Goal: Information Seeking & Learning: Find contact information

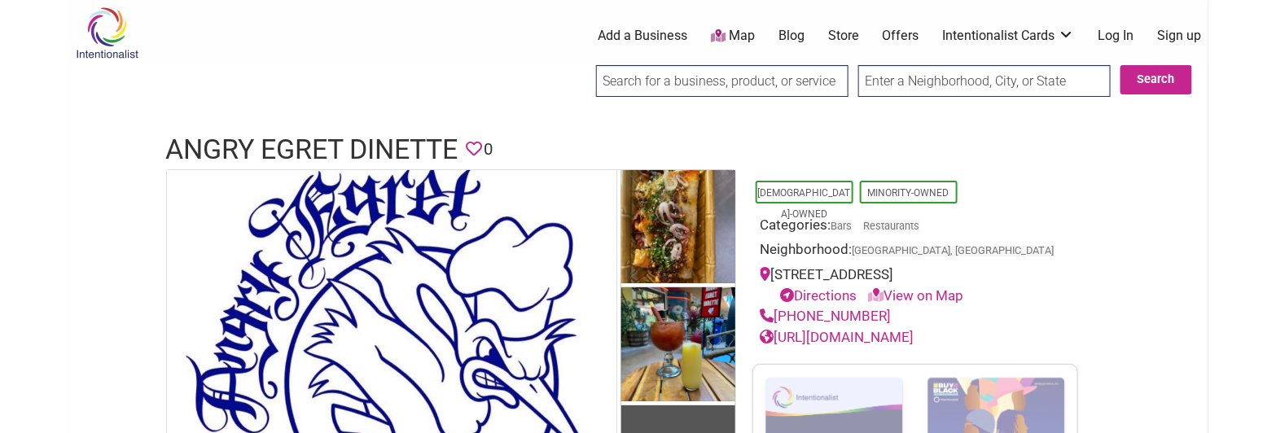
click at [344, 147] on h1 "Angry Egret Dinette" at bounding box center [312, 149] width 292 height 39
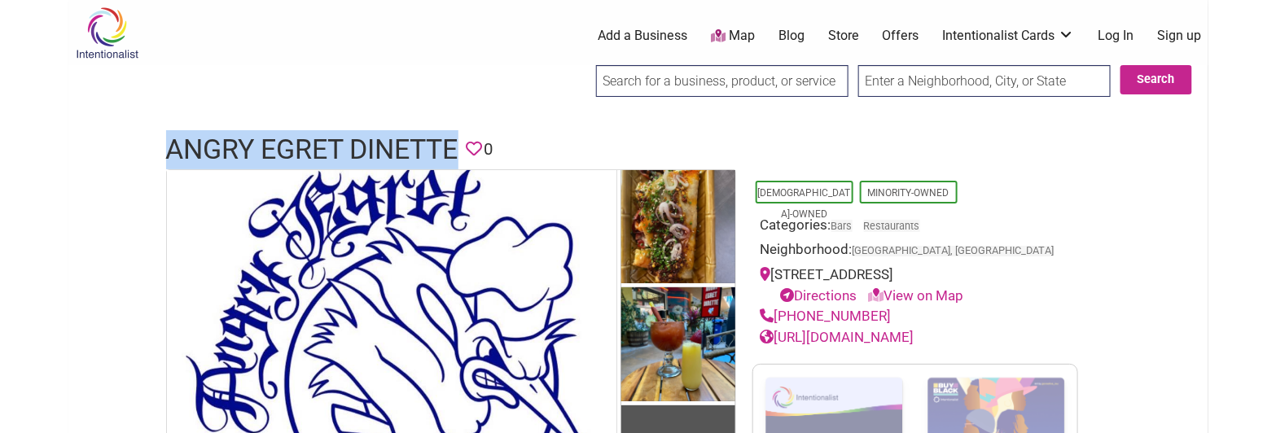
click at [344, 147] on h1 "Angry Egret Dinette" at bounding box center [312, 149] width 292 height 39
copy h1 "Angry Egret Dinette"
drag, startPoint x: 877, startPoint y: 332, endPoint x: 777, endPoint y: 340, distance: 100.5
click at [777, 327] on div "(213) 278-0987" at bounding box center [915, 316] width 309 height 21
copy link "(213) 278-0987"
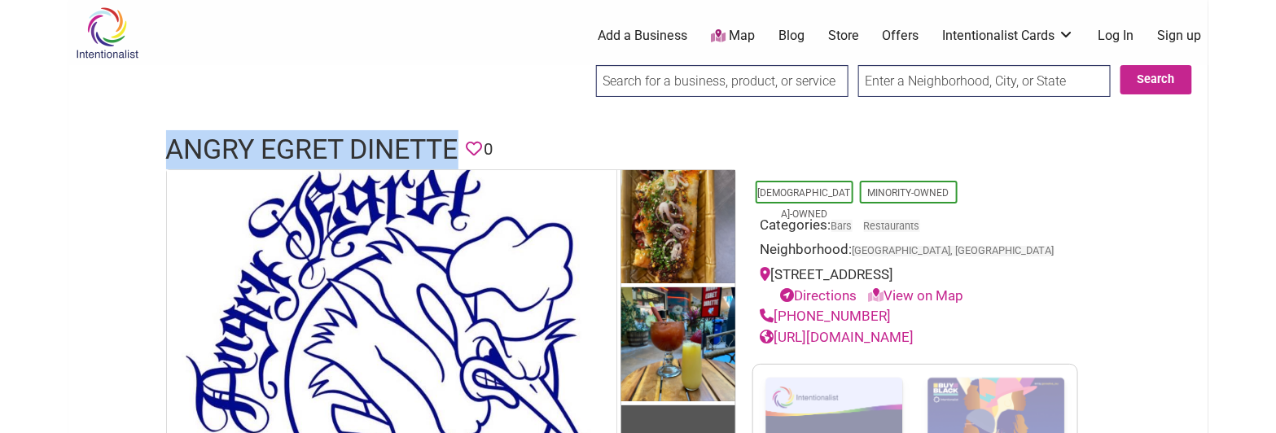
click at [911, 327] on div "(213) 278-0987" at bounding box center [915, 316] width 309 height 21
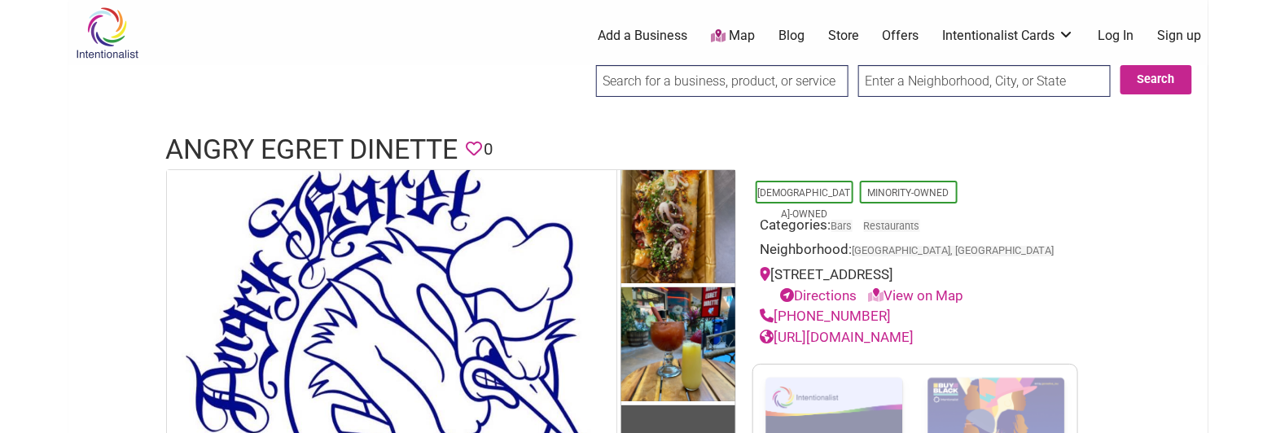
click at [903, 345] on link "https://www.aedinette.com/" at bounding box center [838, 337] width 154 height 16
click at [326, 138] on h1 "Angry Egret Dinette" at bounding box center [312, 149] width 292 height 39
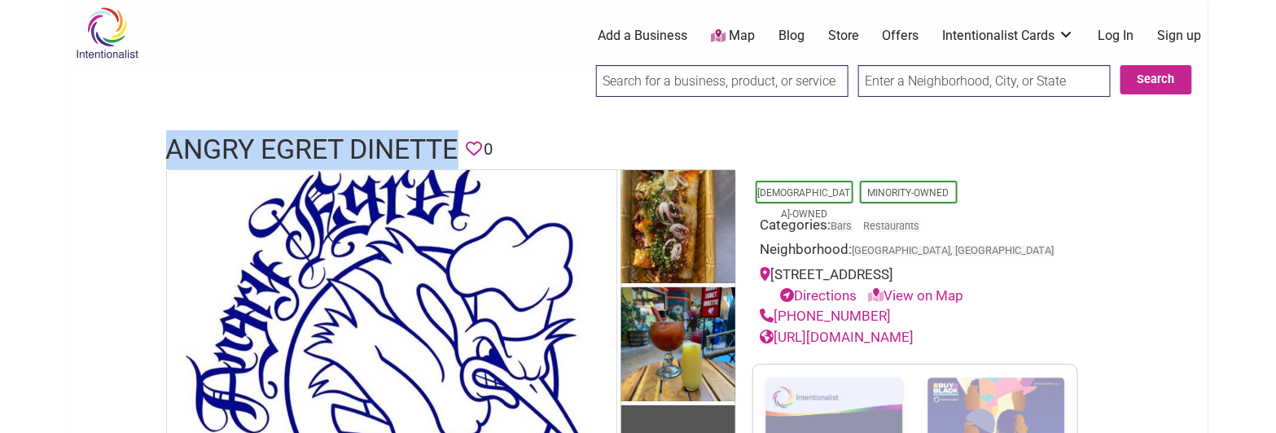
click at [326, 138] on h1 "Angry Egret Dinette" at bounding box center [312, 149] width 292 height 39
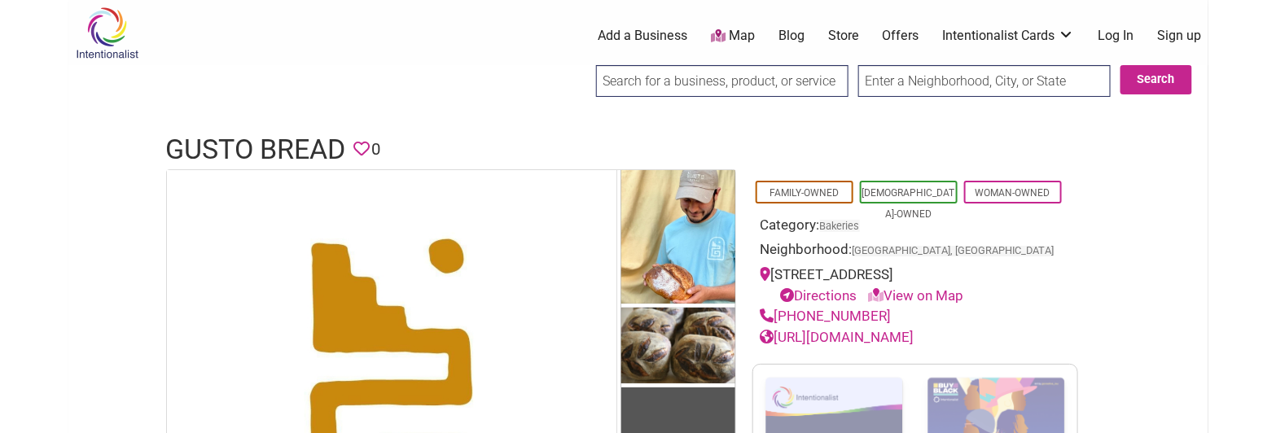
click at [229, 150] on h1 "Gusto Bread" at bounding box center [256, 149] width 180 height 39
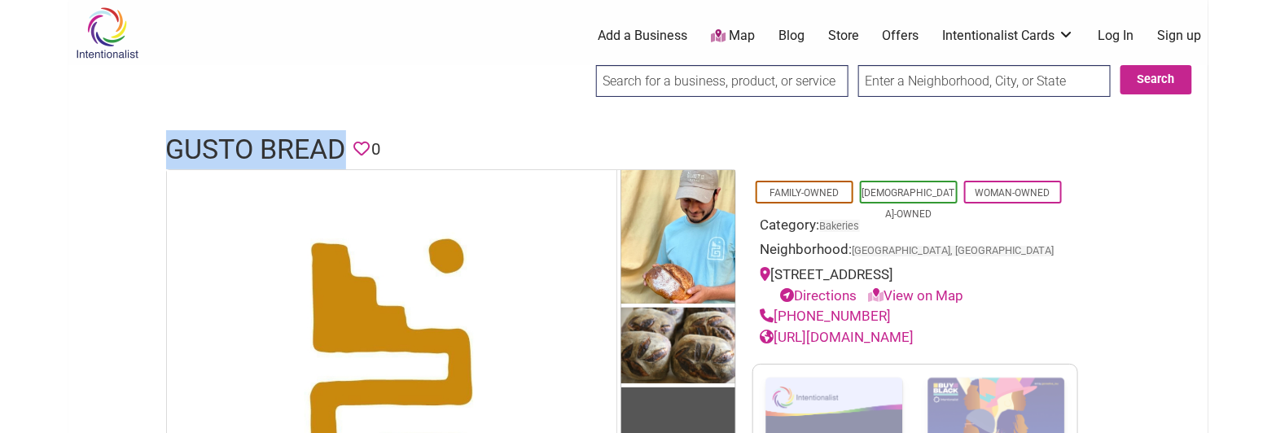
click at [229, 150] on h1 "Gusto Bread" at bounding box center [256, 149] width 180 height 39
copy h1 "Gusto Bread"
drag, startPoint x: 872, startPoint y: 314, endPoint x: 776, endPoint y: 313, distance: 96.1
click at [776, 313] on div "(562) 343-1881" at bounding box center [915, 316] width 309 height 21
copy link "(562) 343-1881"
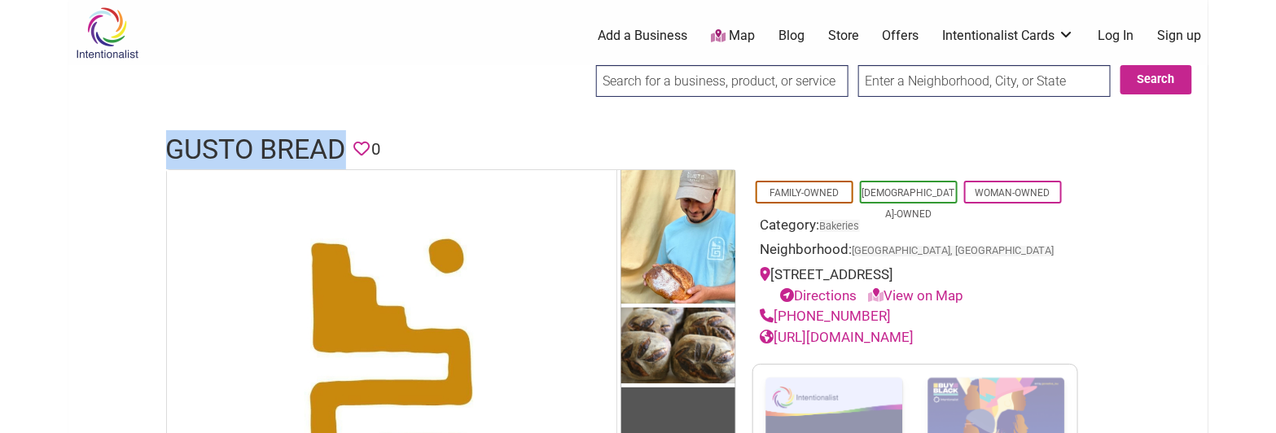
click at [898, 340] on link "https://gustobread.myshopify.com/" at bounding box center [838, 337] width 154 height 16
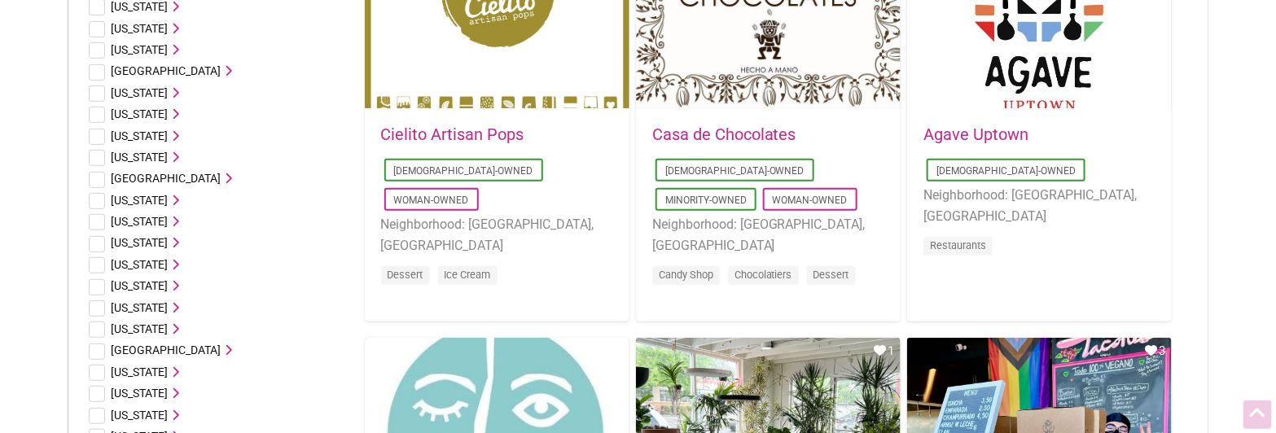
drag, startPoint x: 1253, startPoint y: 169, endPoint x: 1070, endPoint y: 156, distance: 183.7
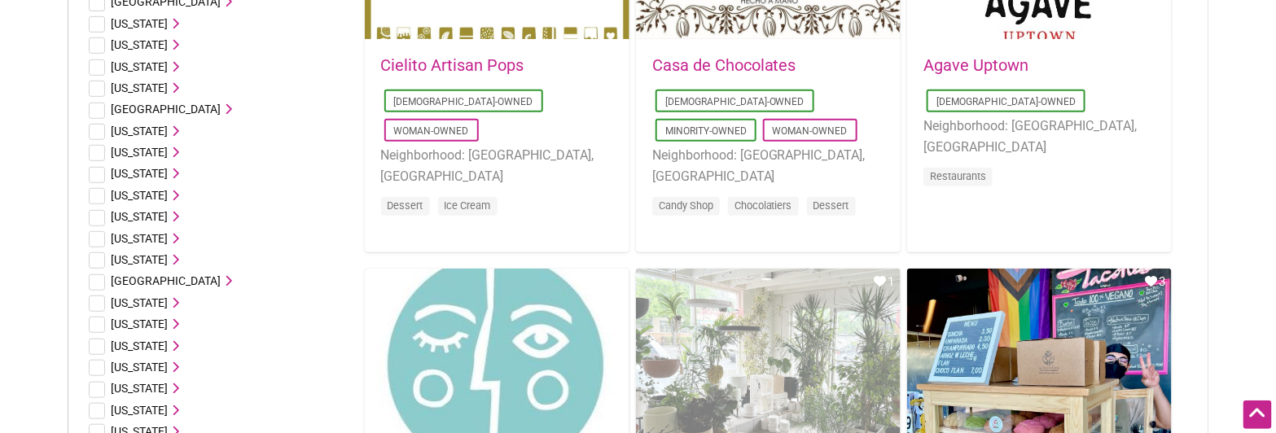
drag, startPoint x: 750, startPoint y: 300, endPoint x: 759, endPoint y: 303, distance: 9.5
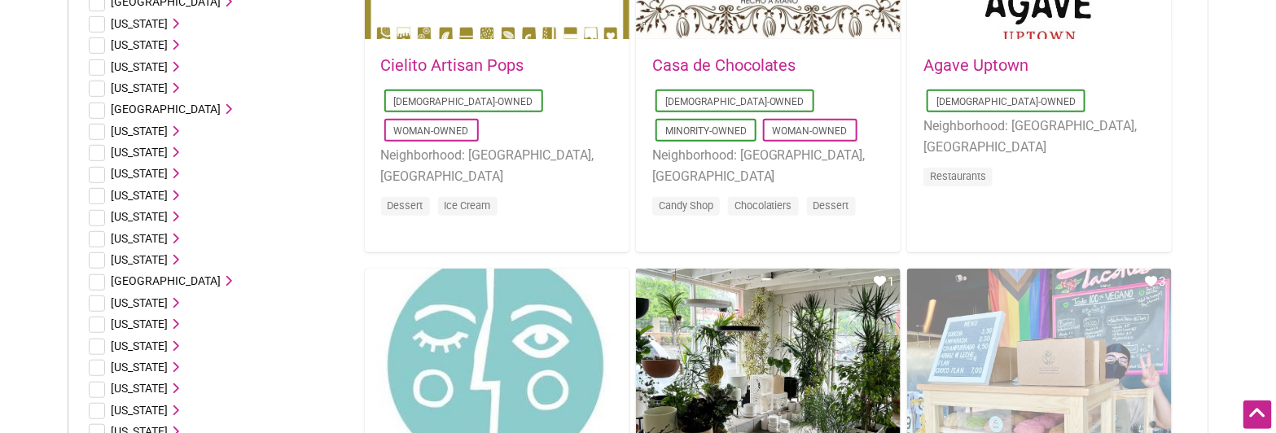
drag, startPoint x: 994, startPoint y: 301, endPoint x: 998, endPoint y: 291, distance: 10.3
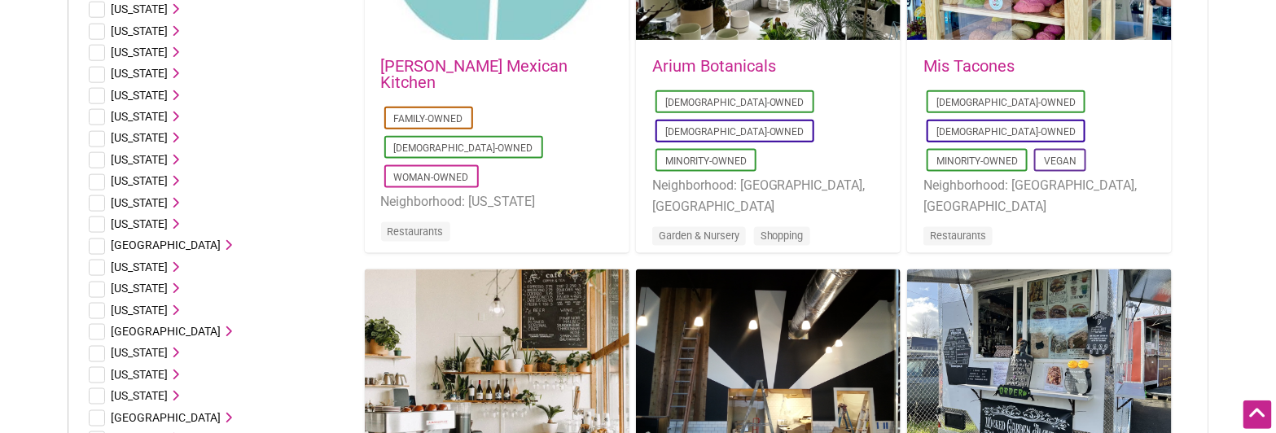
drag, startPoint x: 1253, startPoint y: 81, endPoint x: 1235, endPoint y: 217, distance: 136.5
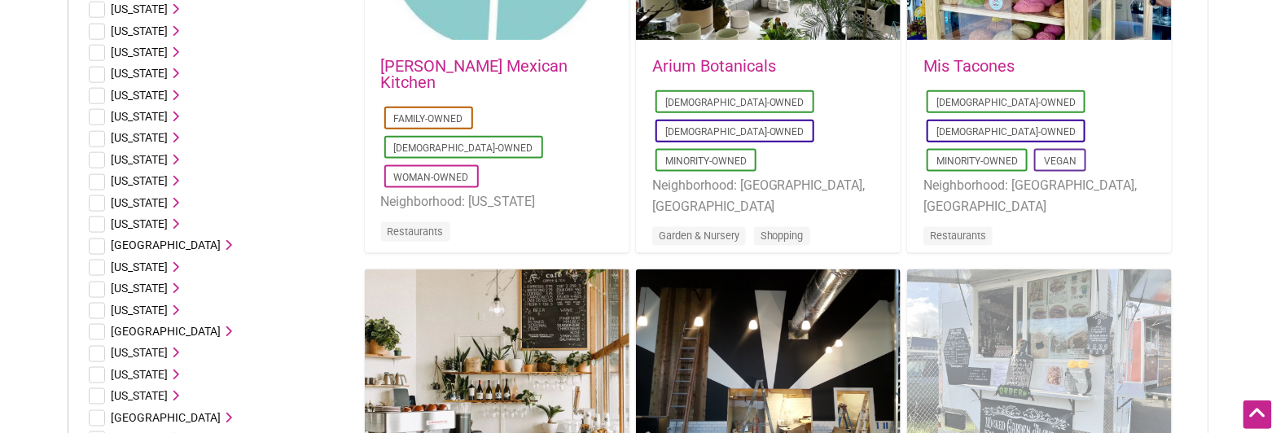
scroll to position [899, 0]
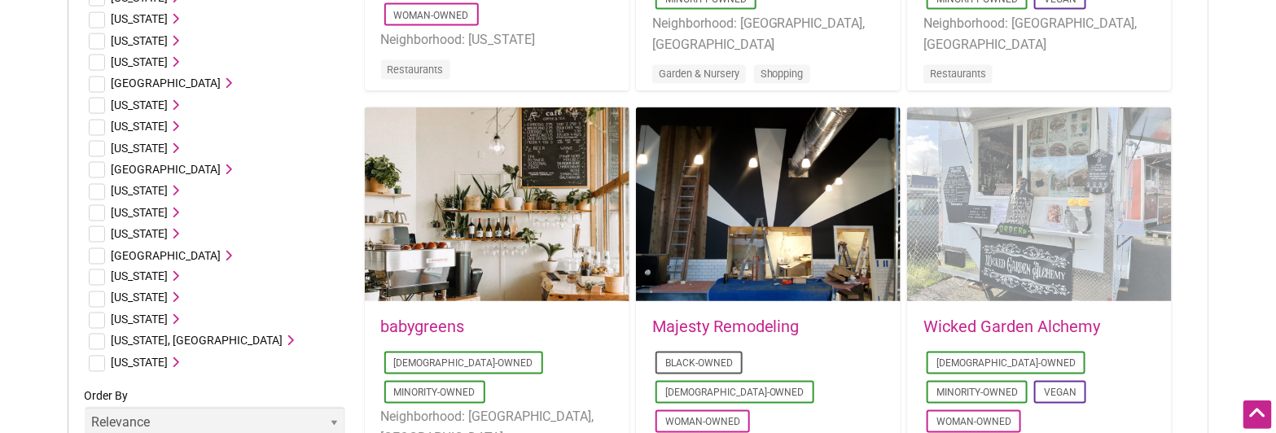
drag, startPoint x: 983, startPoint y: 186, endPoint x: 1095, endPoint y: 165, distance: 114.2
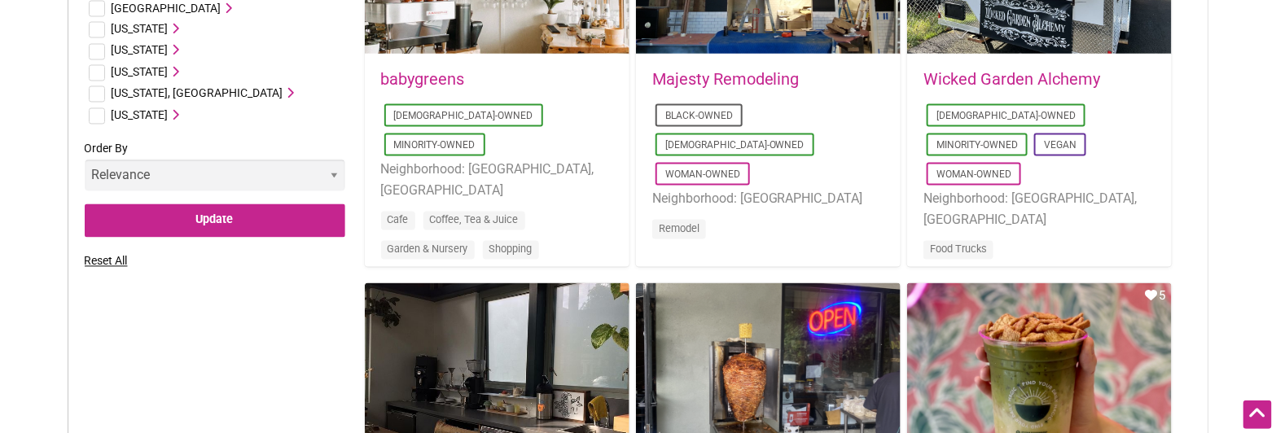
scroll to position [1261, 0]
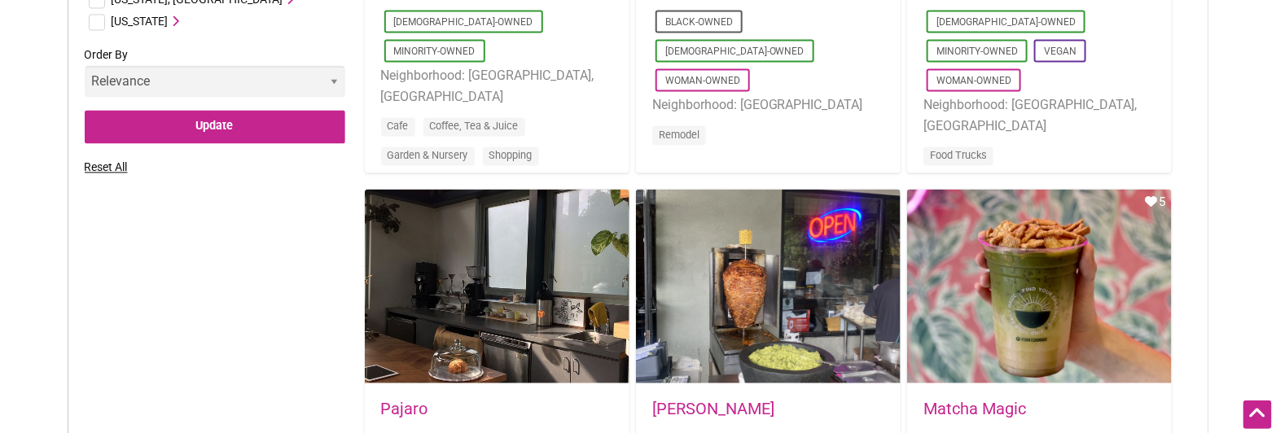
drag, startPoint x: 1226, startPoint y: 142, endPoint x: 1226, endPoint y: 191, distance: 49.7
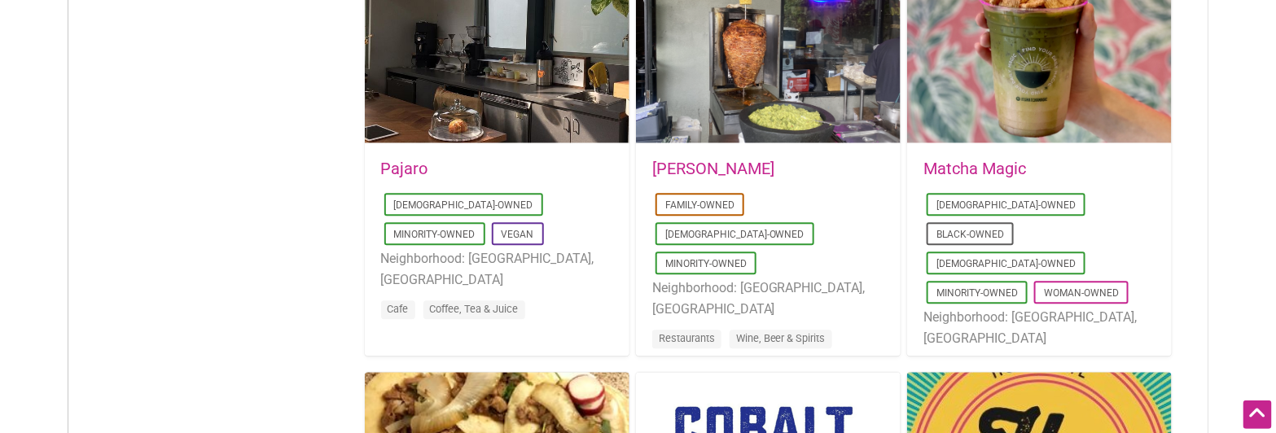
scroll to position [1681, 0]
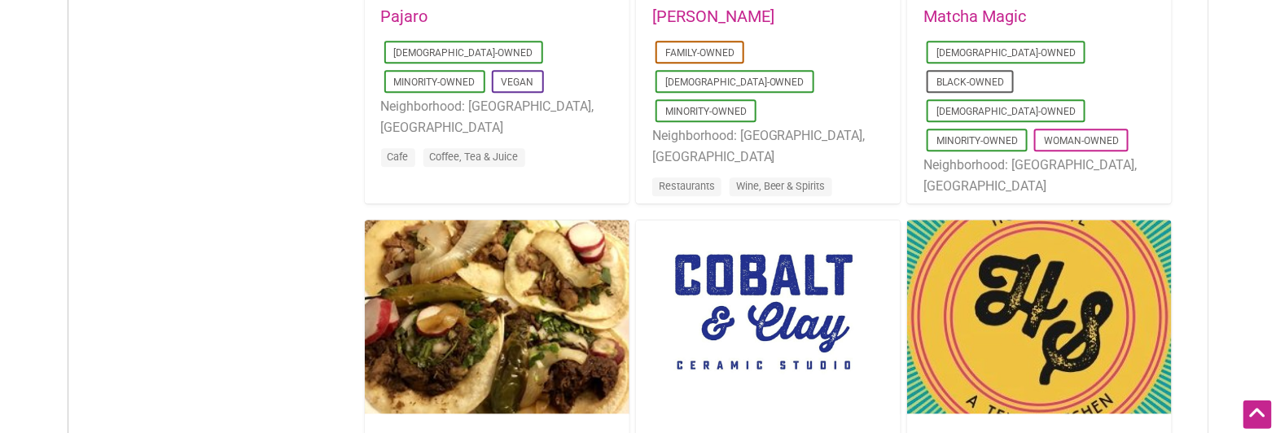
drag, startPoint x: 1228, startPoint y: 63, endPoint x: 1215, endPoint y: 200, distance: 137.4
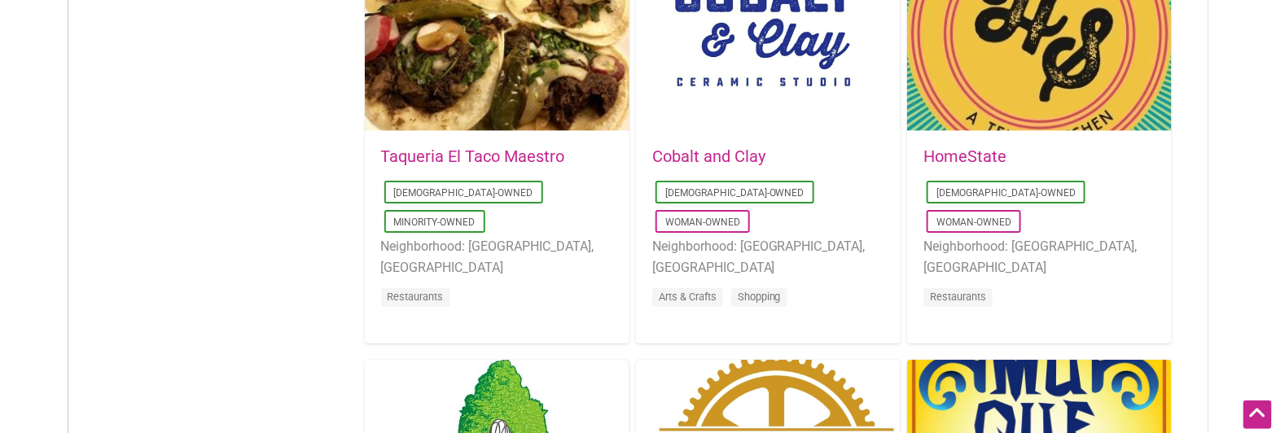
drag, startPoint x: 1204, startPoint y: 103, endPoint x: 1180, endPoint y: 220, distance: 119.6
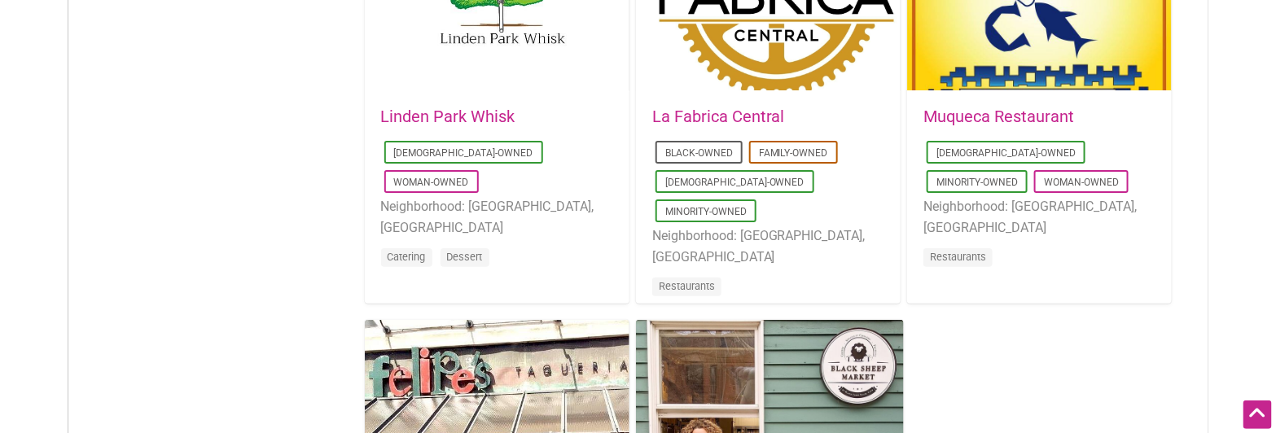
scroll to position [2680, 0]
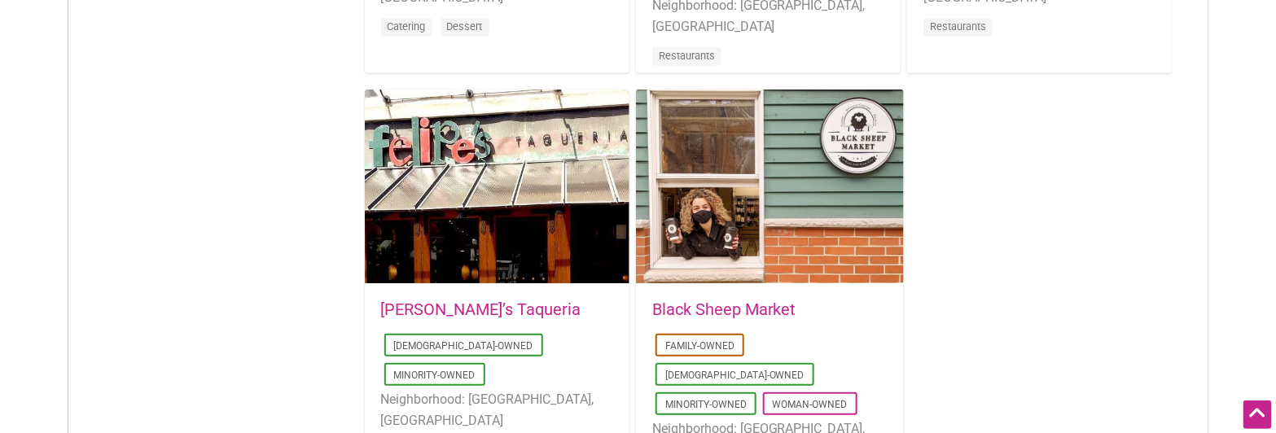
drag, startPoint x: 1197, startPoint y: 271, endPoint x: 1196, endPoint y: 339, distance: 67.6
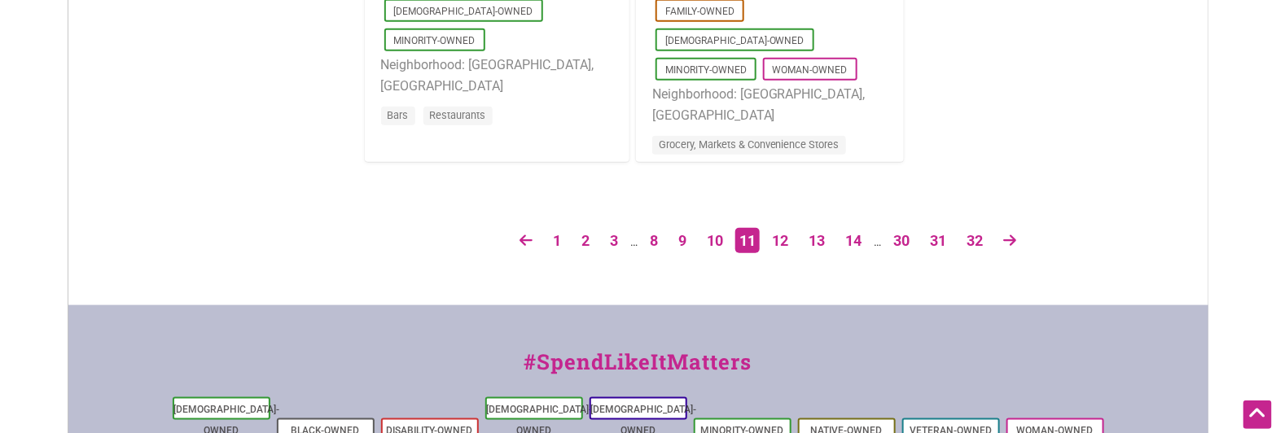
drag, startPoint x: 1031, startPoint y: 130, endPoint x: 1003, endPoint y: 271, distance: 144.6
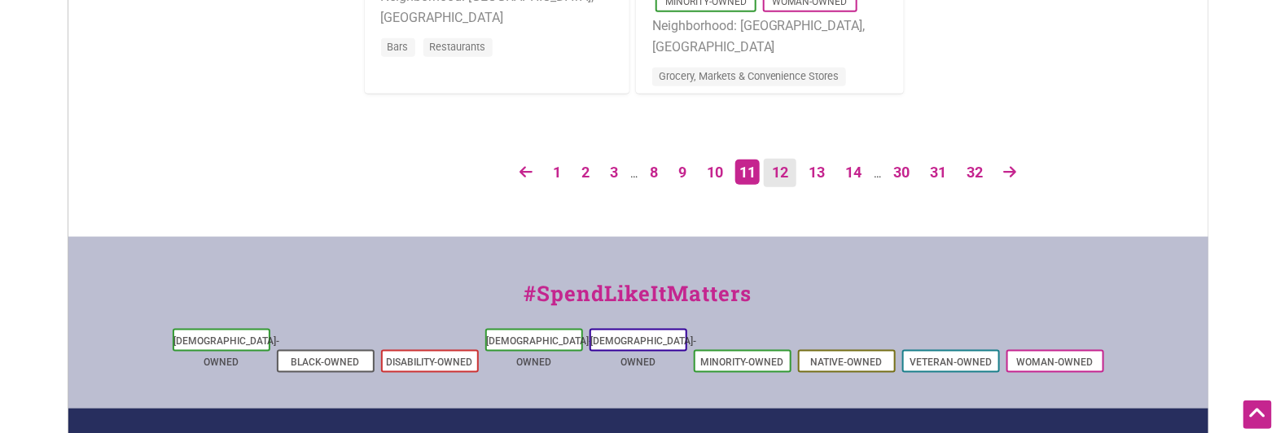
click at [785, 170] on link "12" at bounding box center [780, 173] width 33 height 29
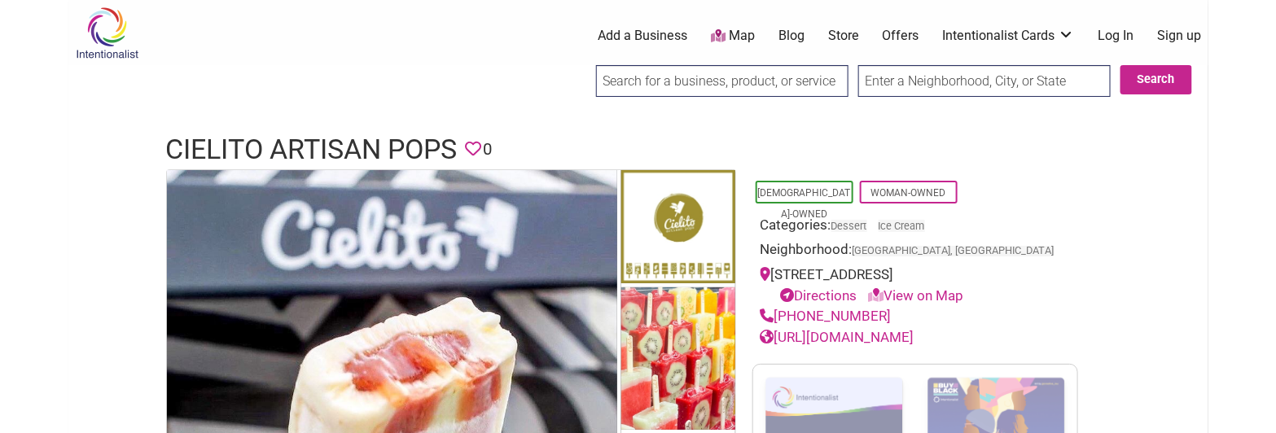
click at [315, 143] on h1 "Cielito Artisan Pops" at bounding box center [312, 149] width 292 height 39
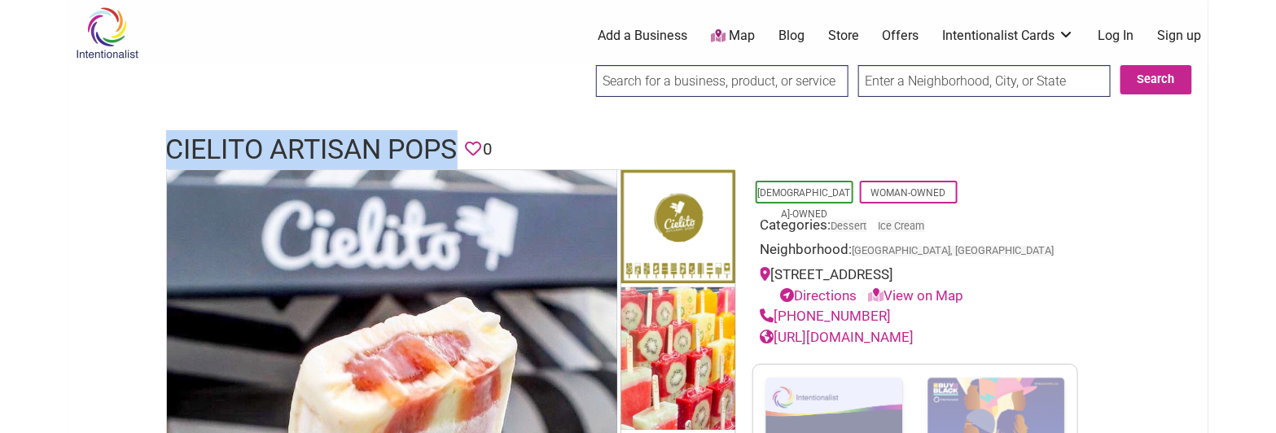
click at [315, 143] on h1 "Cielito Artisan Pops" at bounding box center [312, 149] width 292 height 39
copy h1 "Cielito Artisan Pops"
drag, startPoint x: 884, startPoint y: 309, endPoint x: 779, endPoint y: 310, distance: 104.3
click at [779, 310] on div "(305) 397-7392" at bounding box center [915, 316] width 309 height 21
copy link "(305) 397-7392"
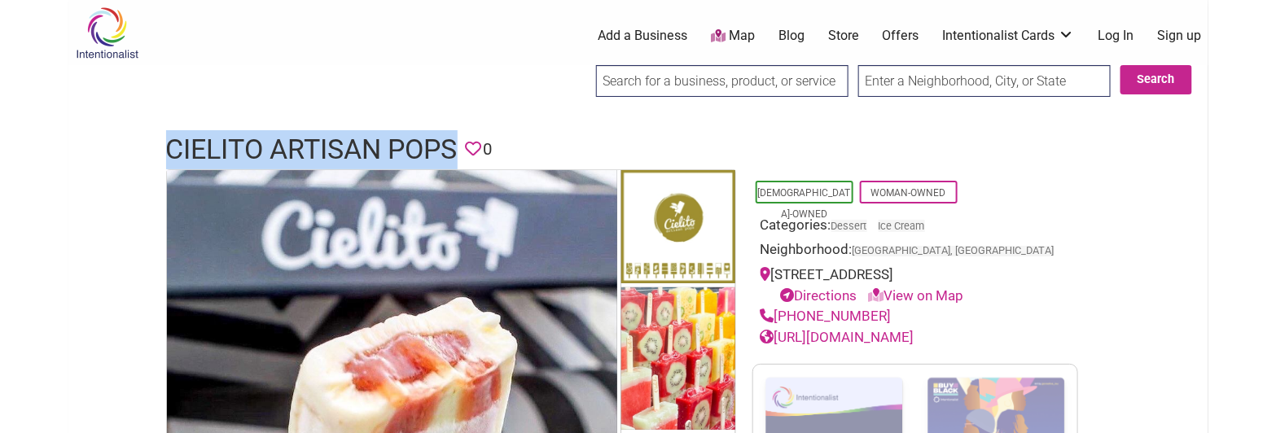
click at [909, 335] on link "http://www.cielitoartisanpops.com/" at bounding box center [838, 337] width 154 height 16
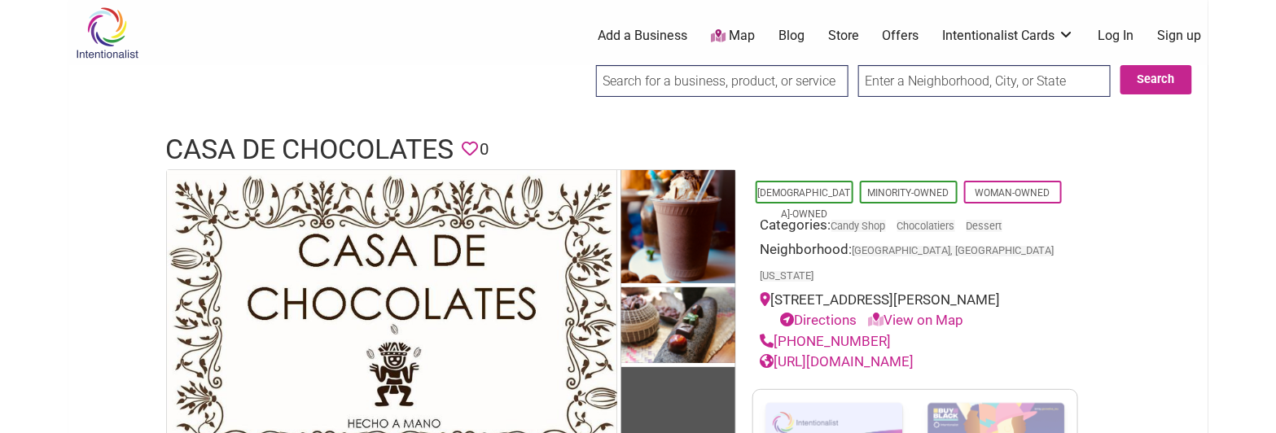
click at [337, 138] on h1 "Casa de Chocolates" at bounding box center [310, 149] width 288 height 39
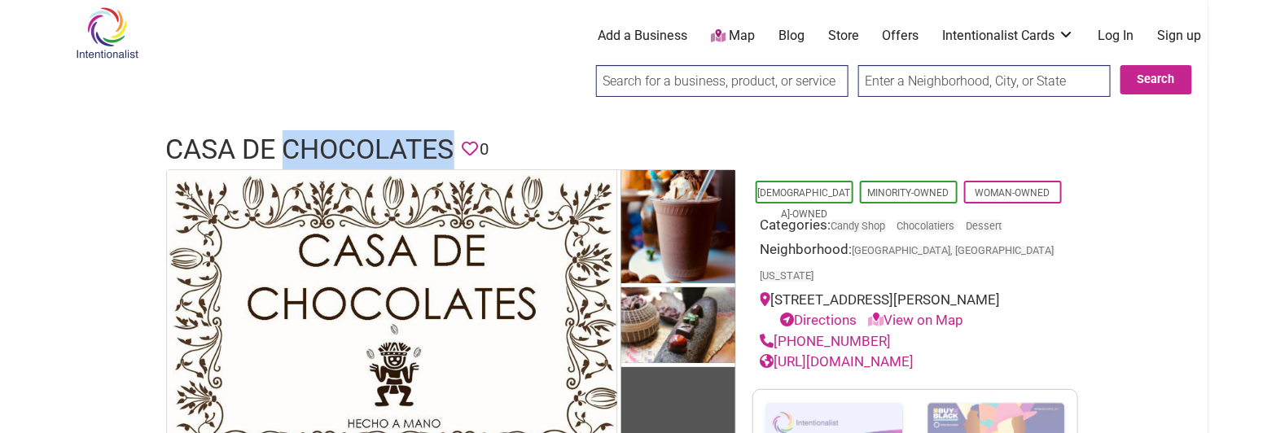
click at [337, 138] on h1 "Casa de Chocolates" at bounding box center [310, 149] width 288 height 39
copy h1 "Casa de Chocolates"
drag, startPoint x: 896, startPoint y: 320, endPoint x: 778, endPoint y: 312, distance: 118.4
click at [778, 331] on div "(510) 859-7221" at bounding box center [915, 341] width 309 height 21
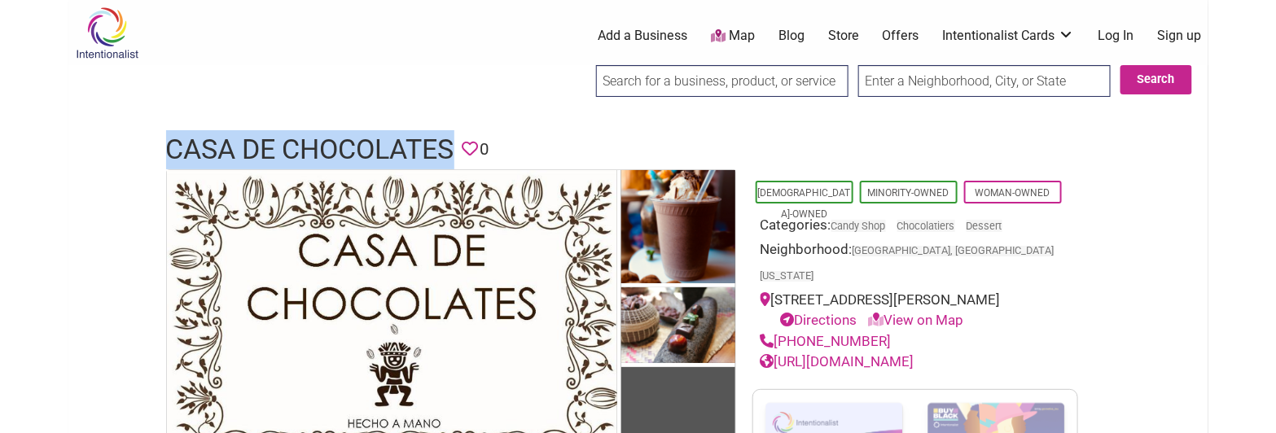
copy link "(510) 859-7221"
drag, startPoint x: 1007, startPoint y: 331, endPoint x: 779, endPoint y: 342, distance: 228.3
click at [779, 352] on div "http://www.CasaDeChocolates.com/" at bounding box center [915, 362] width 309 height 21
copy link "http://www.CasaDeChocolates.com/"
click at [875, 353] on link "http://www.CasaDeChocolates.com/" at bounding box center [838, 361] width 154 height 16
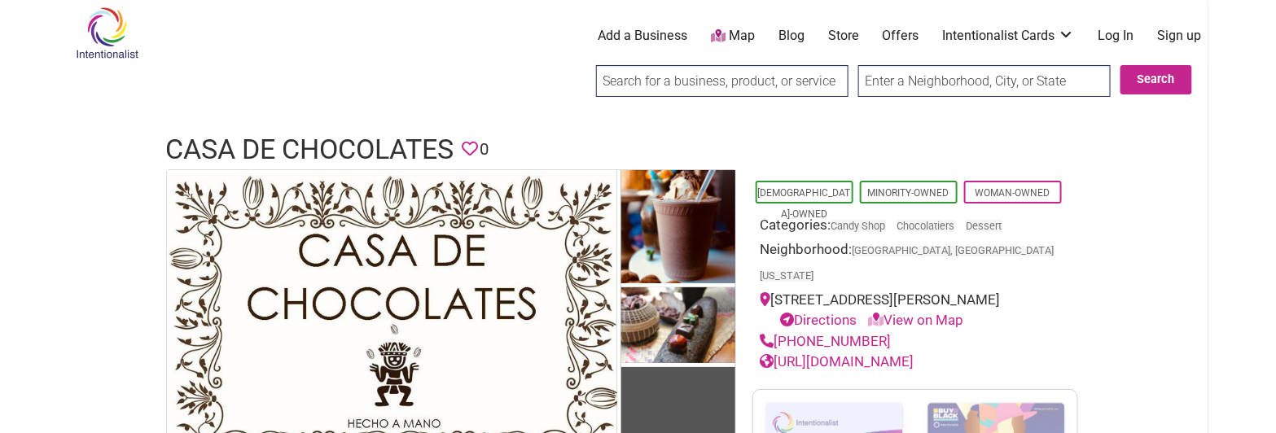
click at [340, 138] on h1 "Casa de Chocolates" at bounding box center [310, 149] width 288 height 39
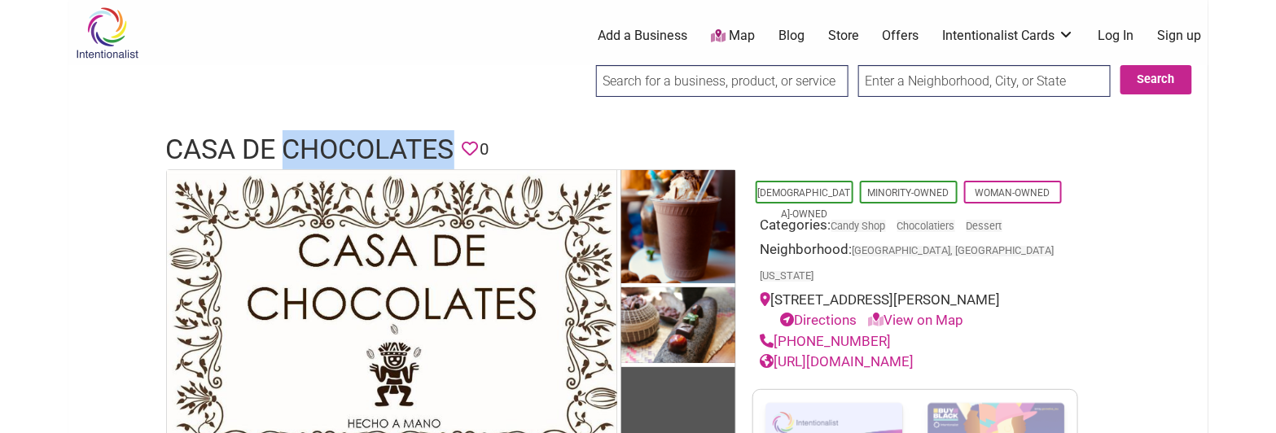
click at [340, 138] on h1 "Casa de Chocolates" at bounding box center [310, 149] width 288 height 39
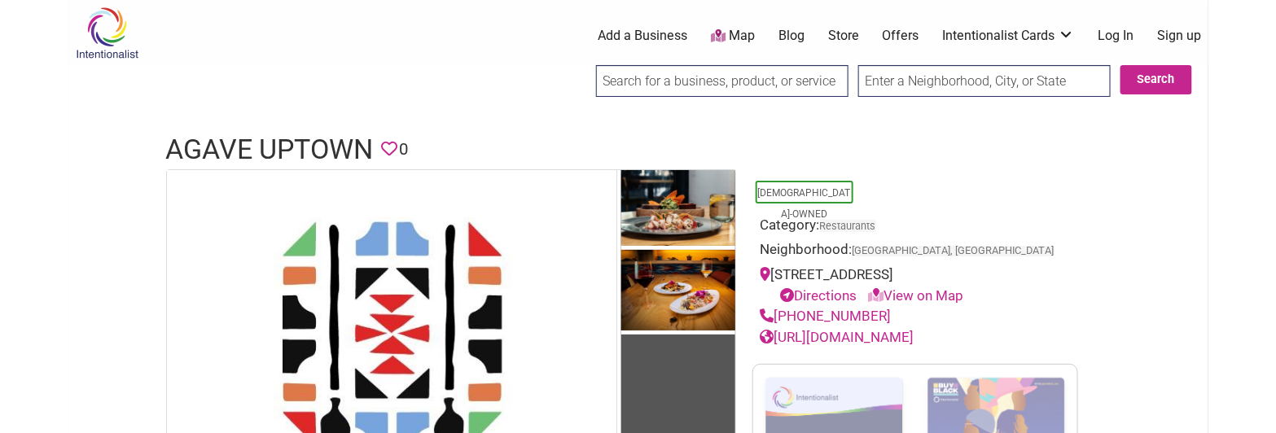
click at [324, 150] on h1 "Agave Uptown" at bounding box center [270, 149] width 208 height 39
click at [323, 150] on h1 "Agave Uptown" at bounding box center [270, 149] width 208 height 39
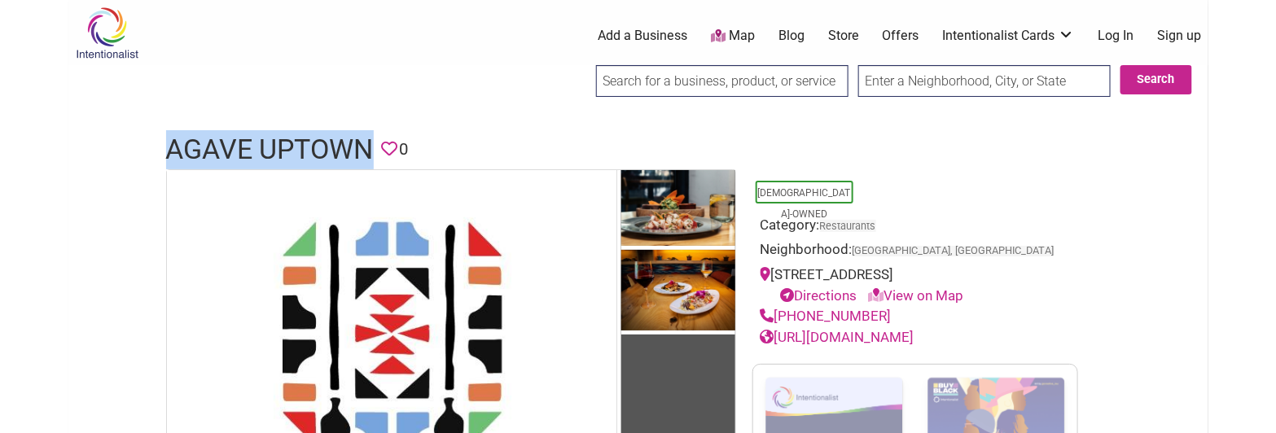
click at [323, 150] on h1 "Agave Uptown" at bounding box center [270, 149] width 208 height 39
copy h1 "Agave Uptown"
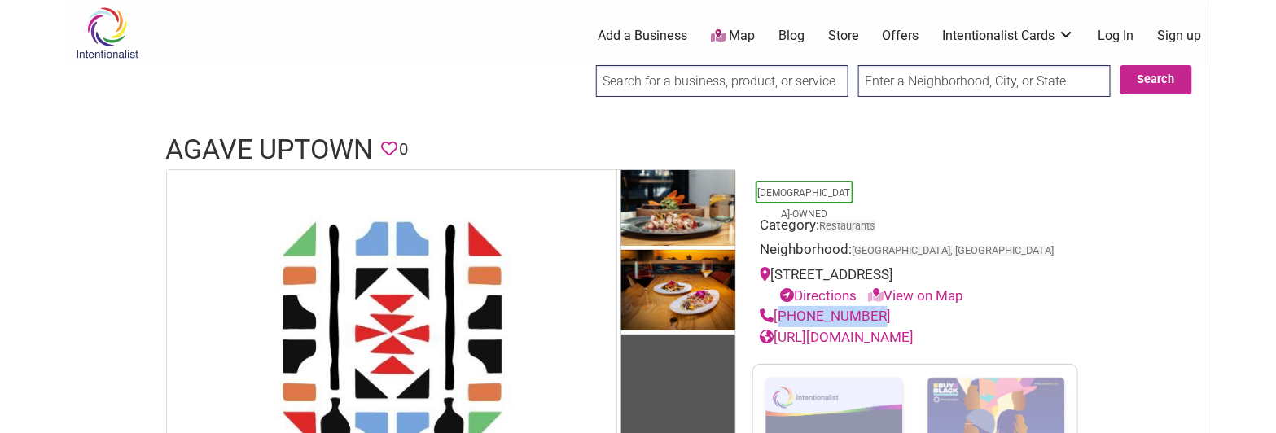
drag, startPoint x: 879, startPoint y: 308, endPoint x: 776, endPoint y: 313, distance: 102.7
click at [776, 313] on div "[PHONE_NUMBER]" at bounding box center [915, 316] width 309 height 21
copy link "[PHONE_NUMBER]"
click at [885, 332] on link "[URL][DOMAIN_NAME]" at bounding box center [838, 337] width 154 height 16
click at [300, 143] on h1 "Agave Uptown" at bounding box center [270, 149] width 208 height 39
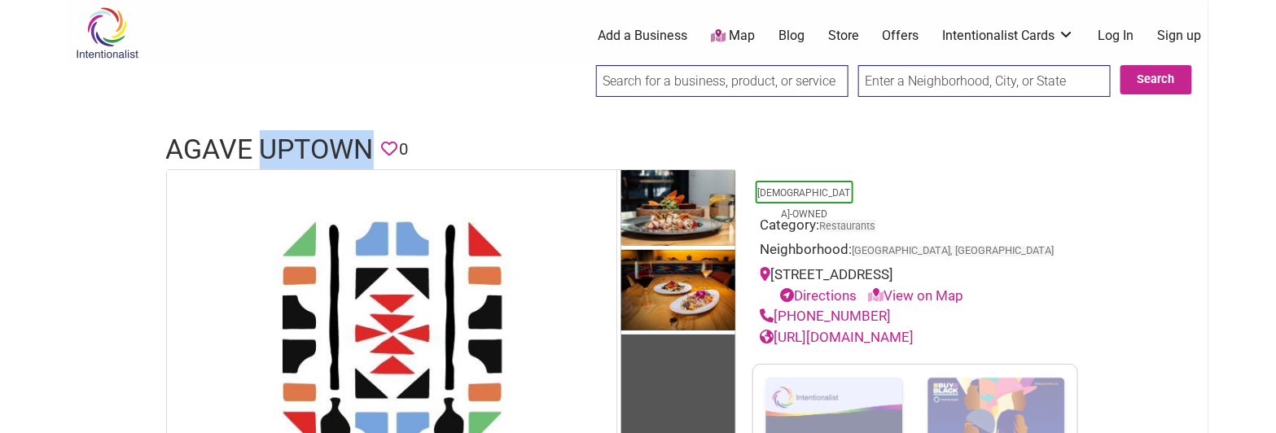
click at [300, 143] on h1 "Agave Uptown" at bounding box center [270, 149] width 208 height 39
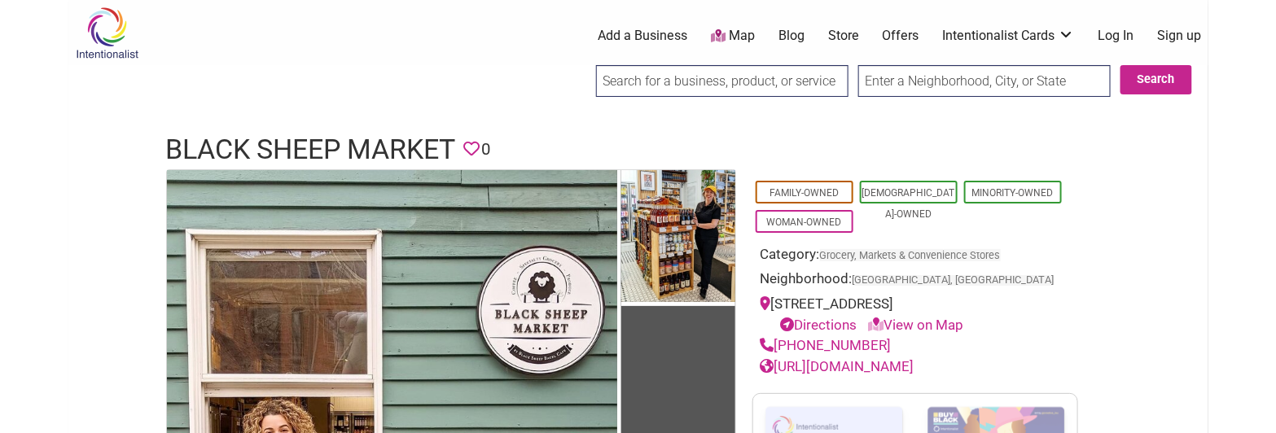
click at [245, 147] on h1 "Black Sheep Market" at bounding box center [311, 149] width 290 height 39
click at [247, 146] on h1 "Black Sheep Market" at bounding box center [311, 149] width 290 height 39
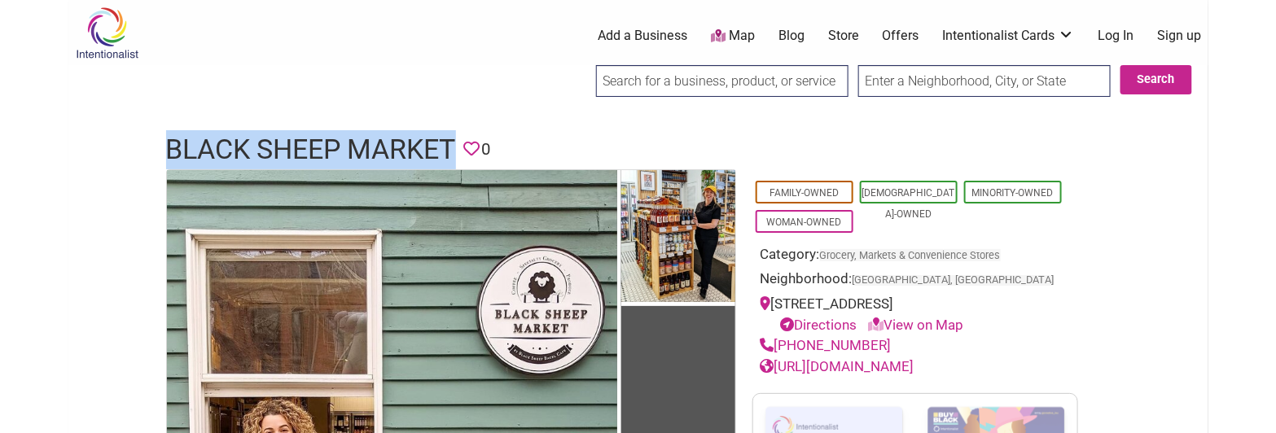
click at [247, 149] on h1 "Black Sheep Market" at bounding box center [311, 149] width 290 height 39
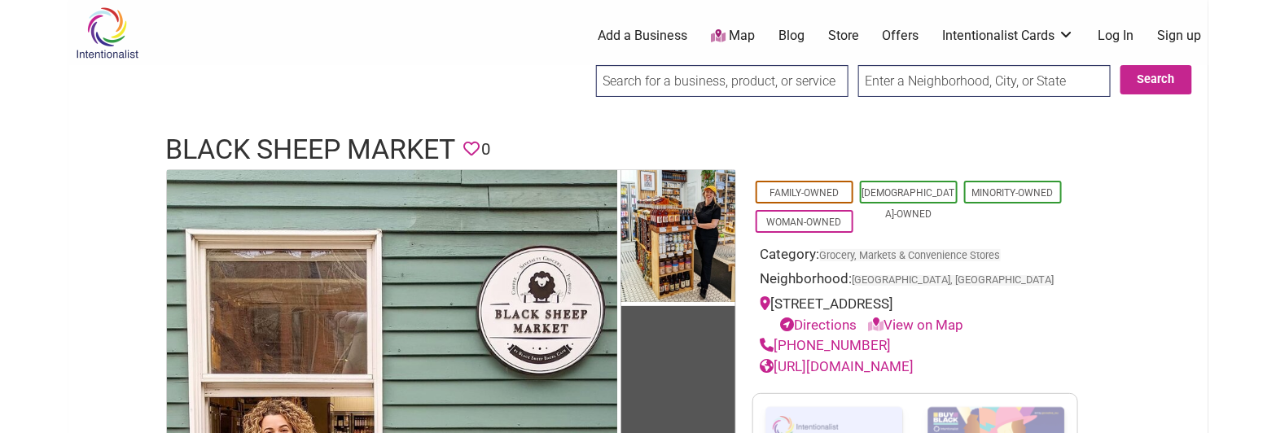
drag, startPoint x: 247, startPoint y: 149, endPoint x: 224, endPoint y: 135, distance: 26.7
click at [224, 135] on h1 "Black Sheep Market" at bounding box center [311, 149] width 290 height 39
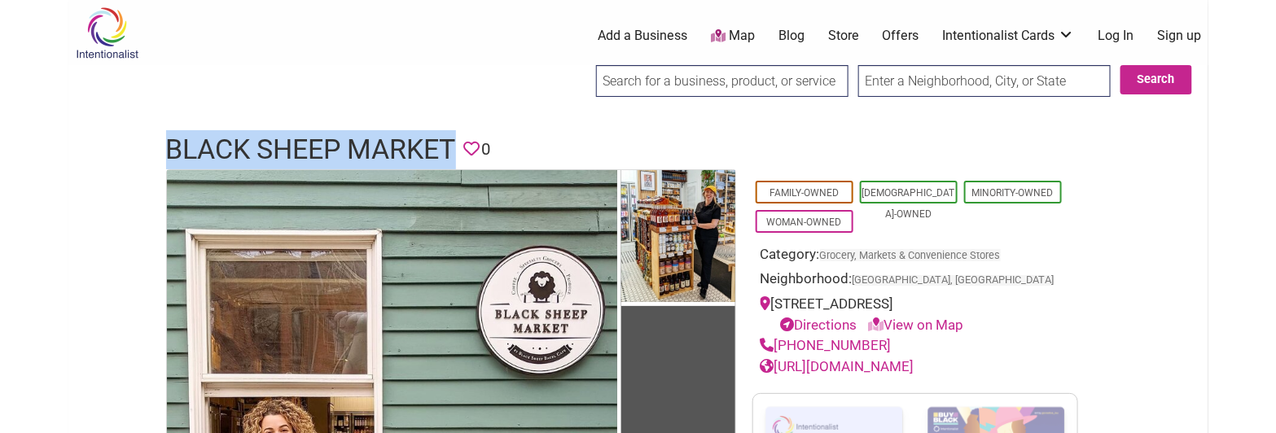
click at [224, 135] on h1 "Black Sheep Market" at bounding box center [311, 149] width 290 height 39
copy h1 "Black Sheep Market"
drag, startPoint x: 884, startPoint y: 342, endPoint x: 776, endPoint y: 341, distance: 107.5
click at [776, 341] on div "(617) 945-1156" at bounding box center [915, 346] width 309 height 21
copy link "(617) 945-1156"
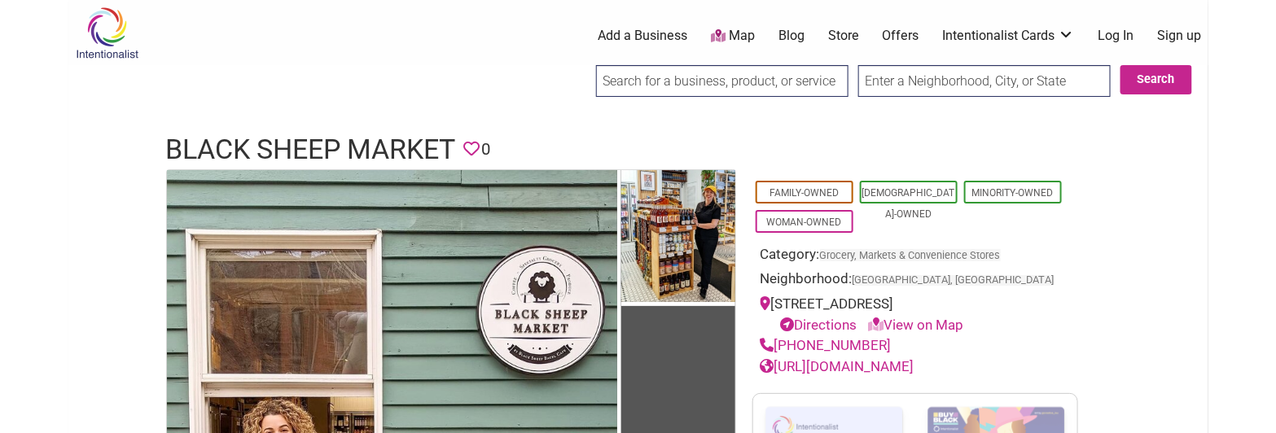
click at [819, 301] on div "101 Magazine St, Cambridge, MA 02139 Directions View on Map" at bounding box center [915, 315] width 309 height 42
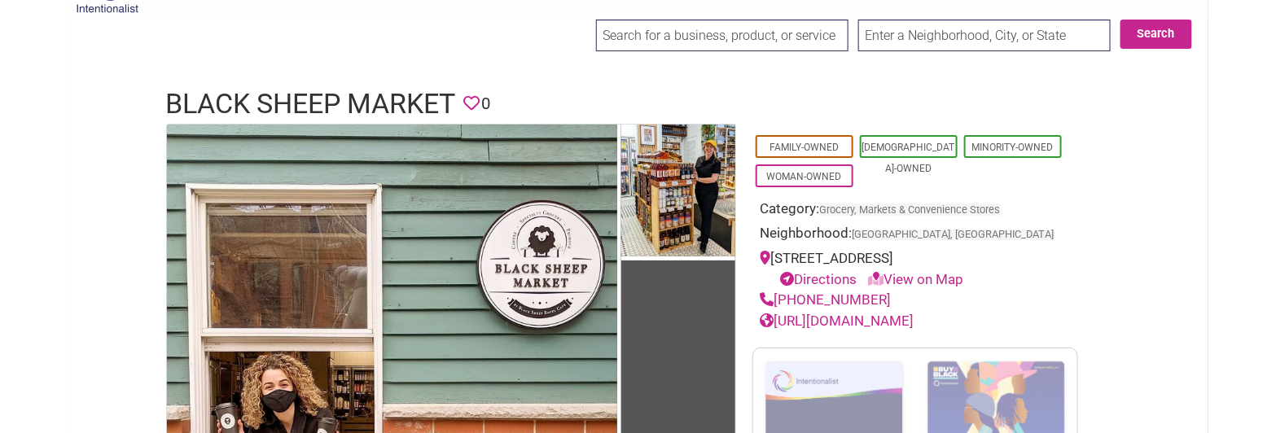
drag, startPoint x: 1125, startPoint y: 160, endPoint x: 1128, endPoint y: 195, distance: 35.2
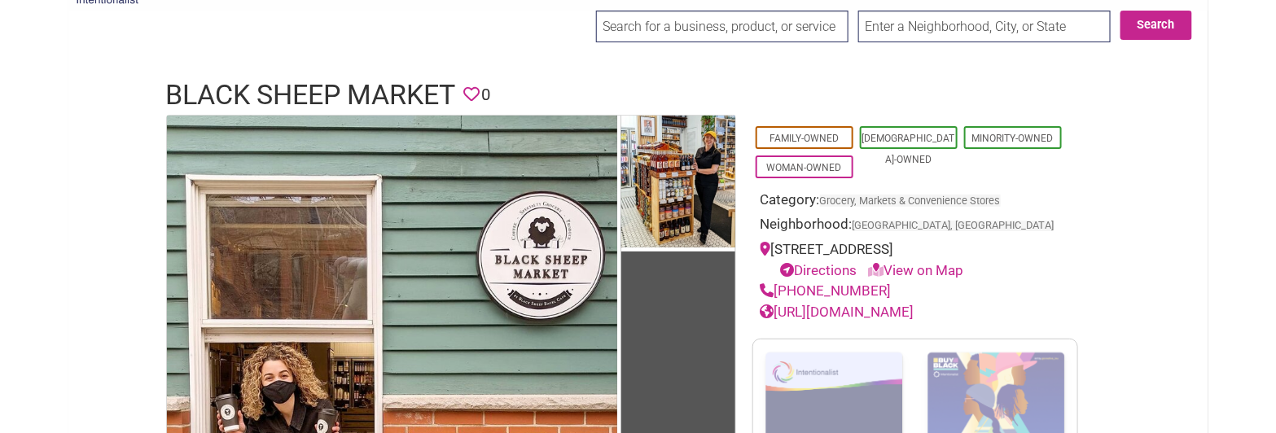
click at [915, 310] on link "https://www.blacksheepbagelcafe.com/" at bounding box center [838, 312] width 154 height 16
